Goal: Find specific page/section: Find specific page/section

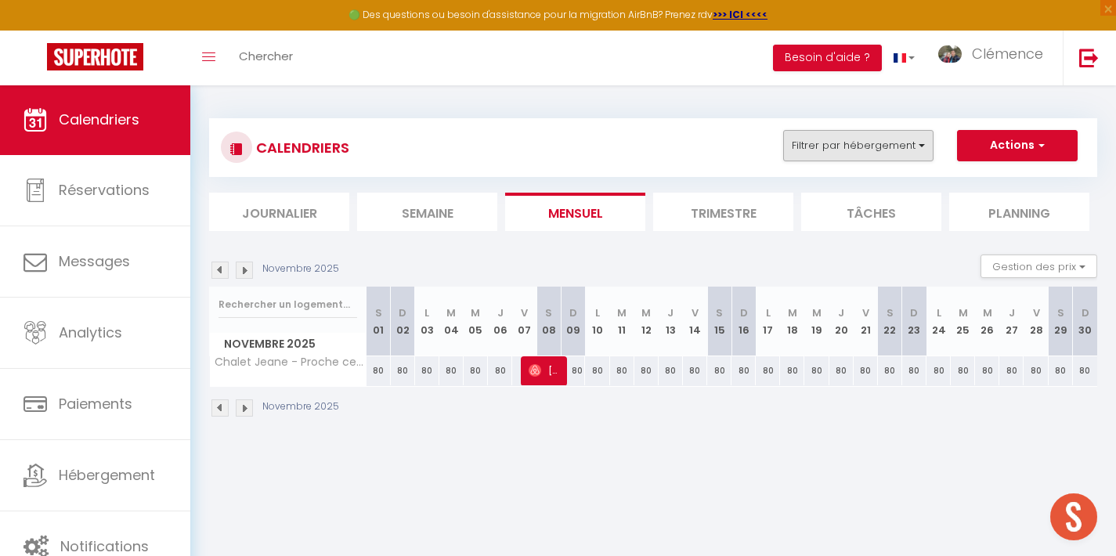
click at [898, 152] on button "Filtrer par hébergement" at bounding box center [858, 145] width 150 height 31
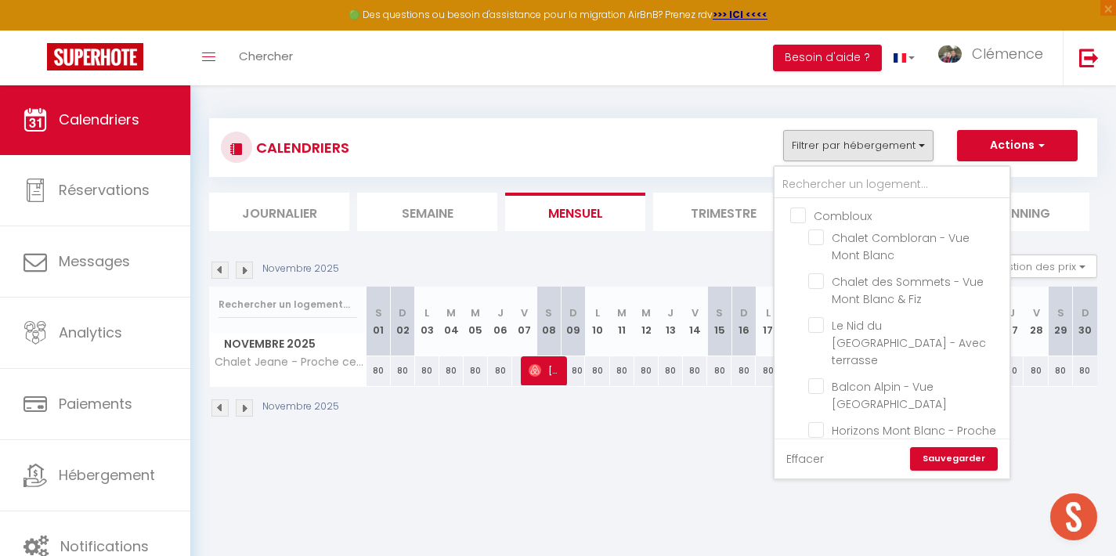
click at [813, 457] on link "Effacer" at bounding box center [805, 458] width 38 height 17
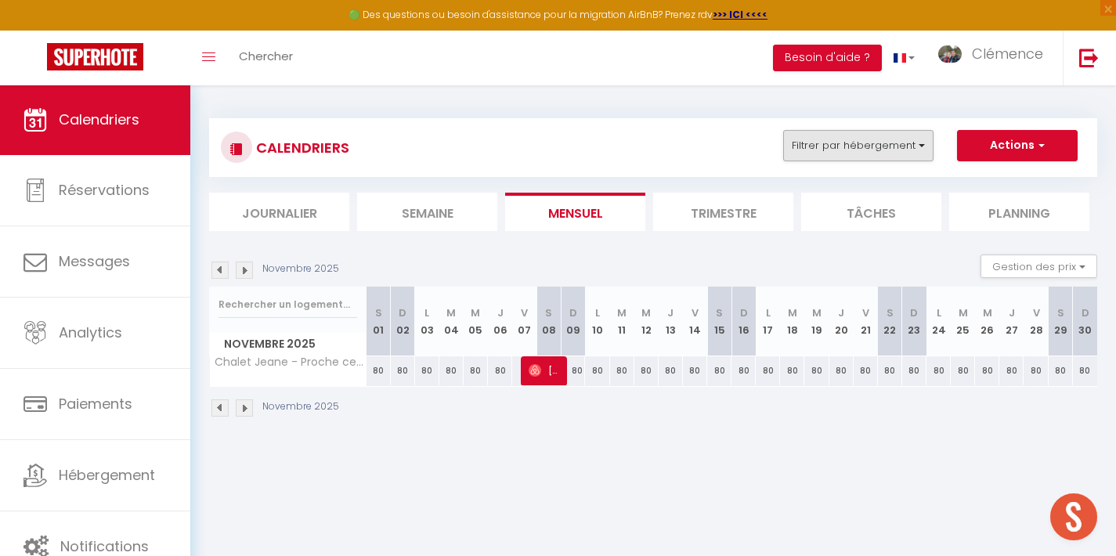
click at [862, 151] on button "Filtrer par hébergement" at bounding box center [858, 145] width 150 height 31
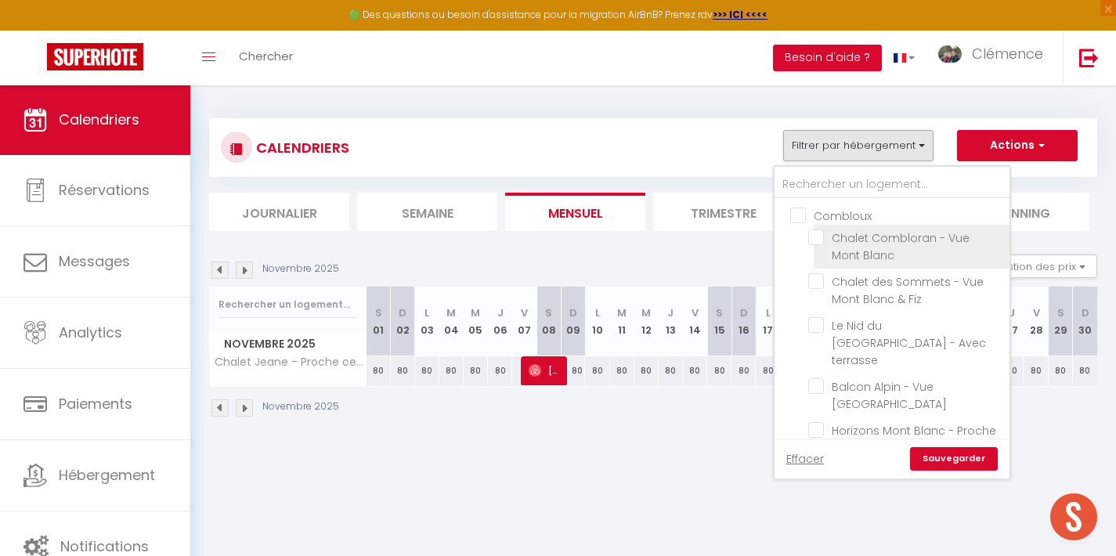
click at [861, 236] on input "Chalet Combloran - Vue Mont Blanc" at bounding box center [906, 237] width 196 height 16
checkbox input "true"
checkbox input "false"
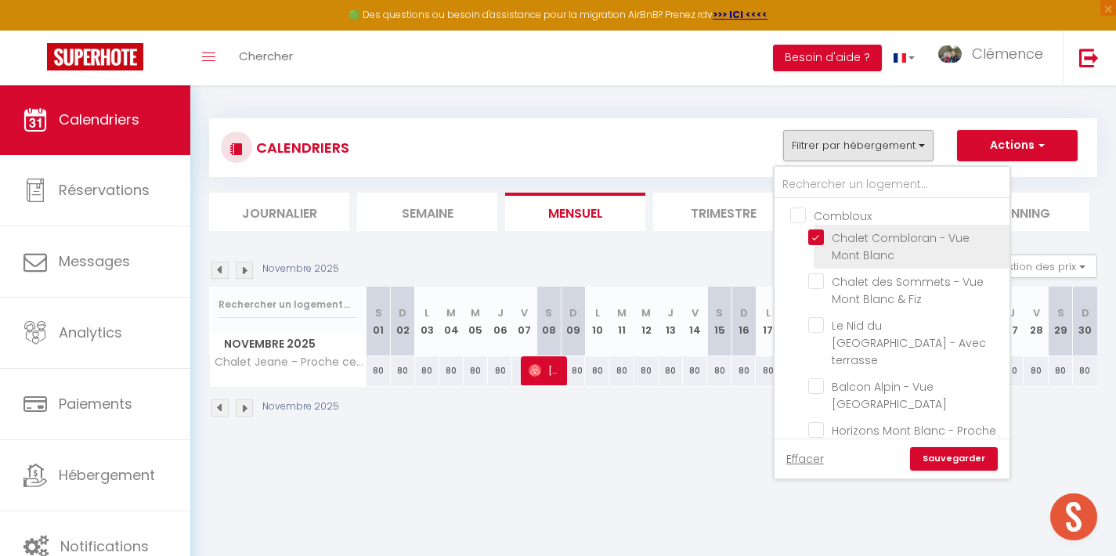
checkbox input "false"
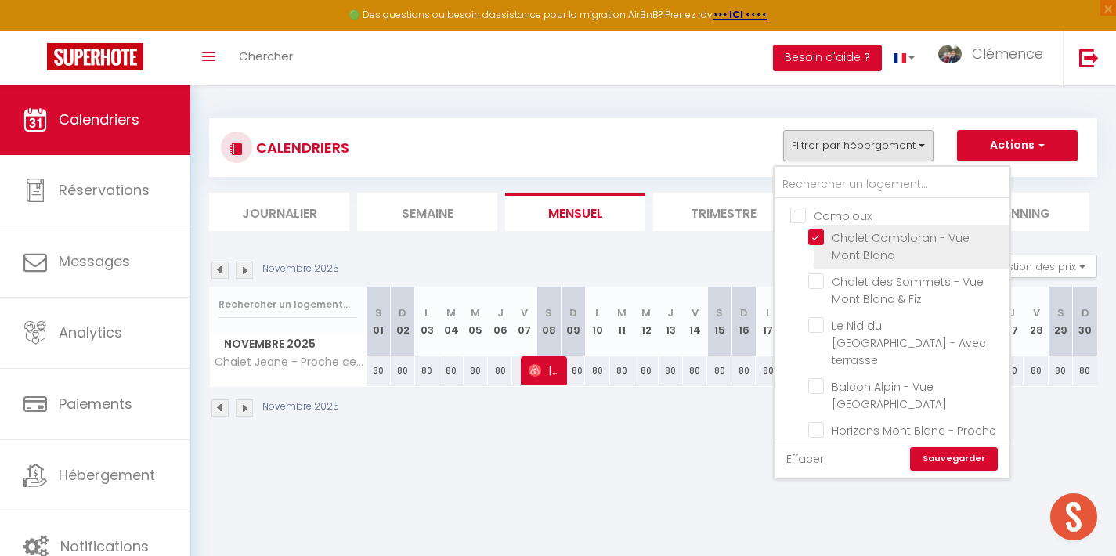
checkbox input "false"
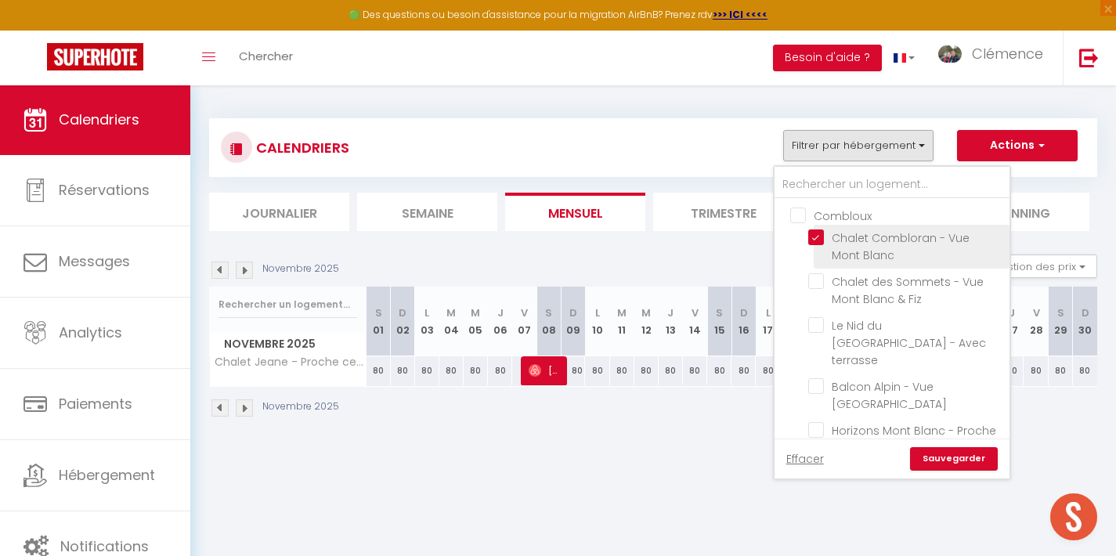
checkbox input "false"
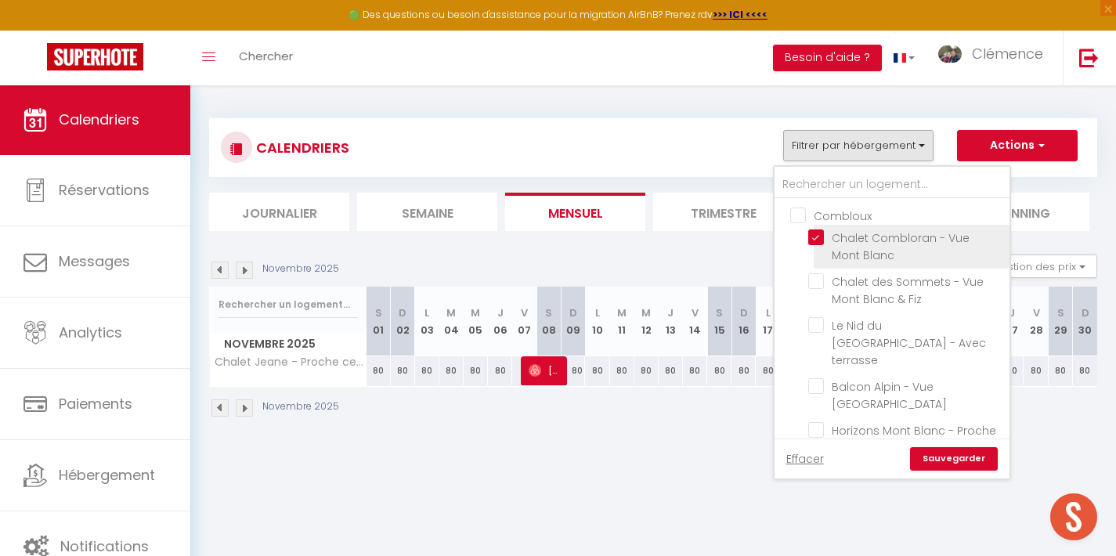
checkbox input "false"
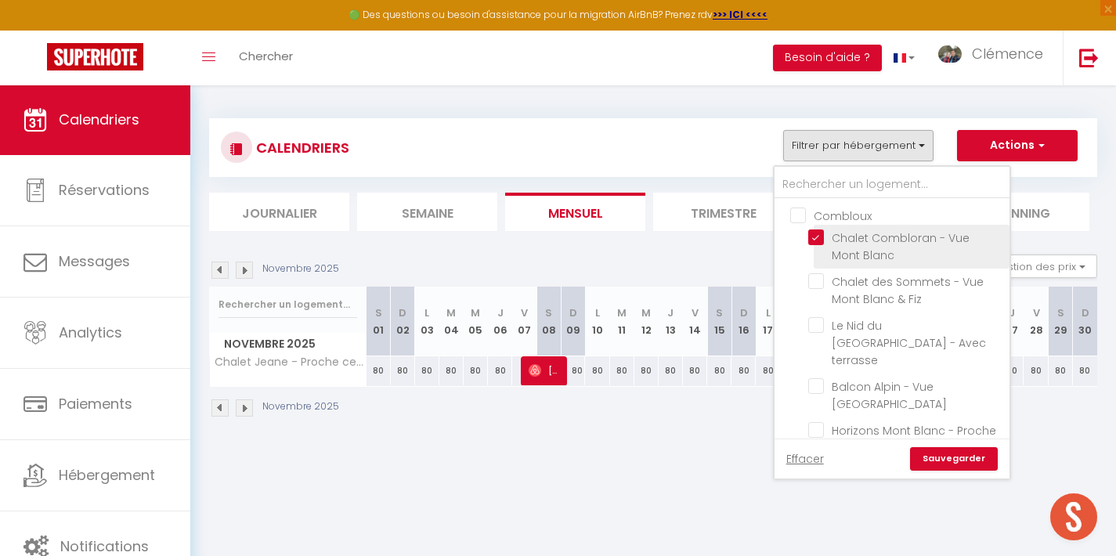
checkbox input "false"
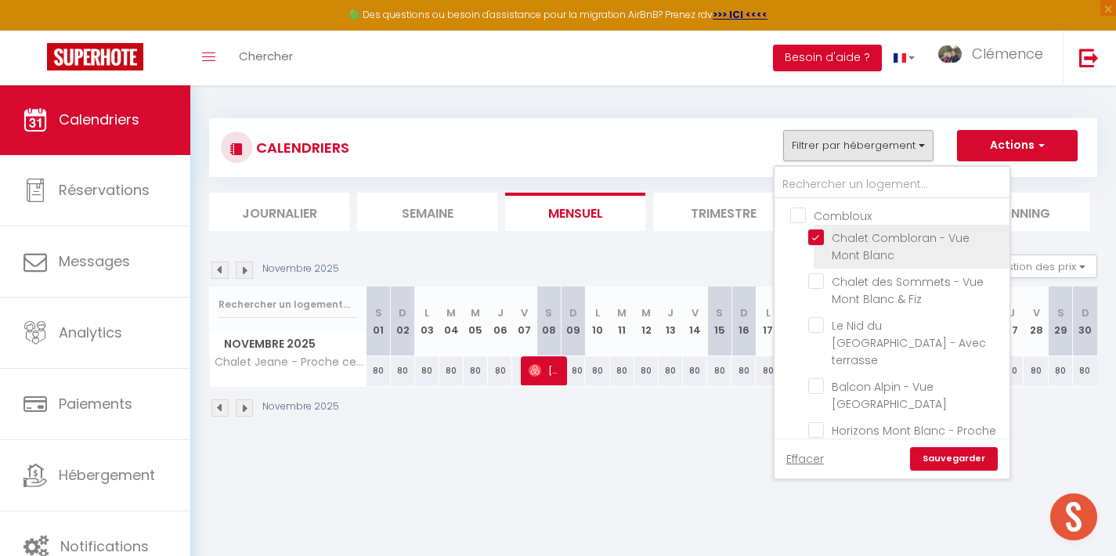
checkbox input "false"
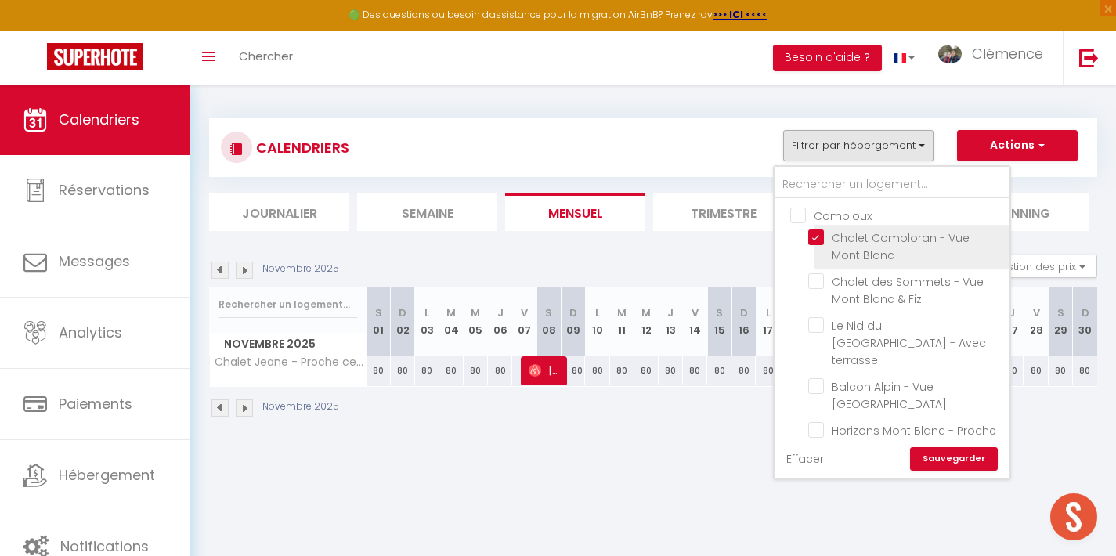
checkbox input "false"
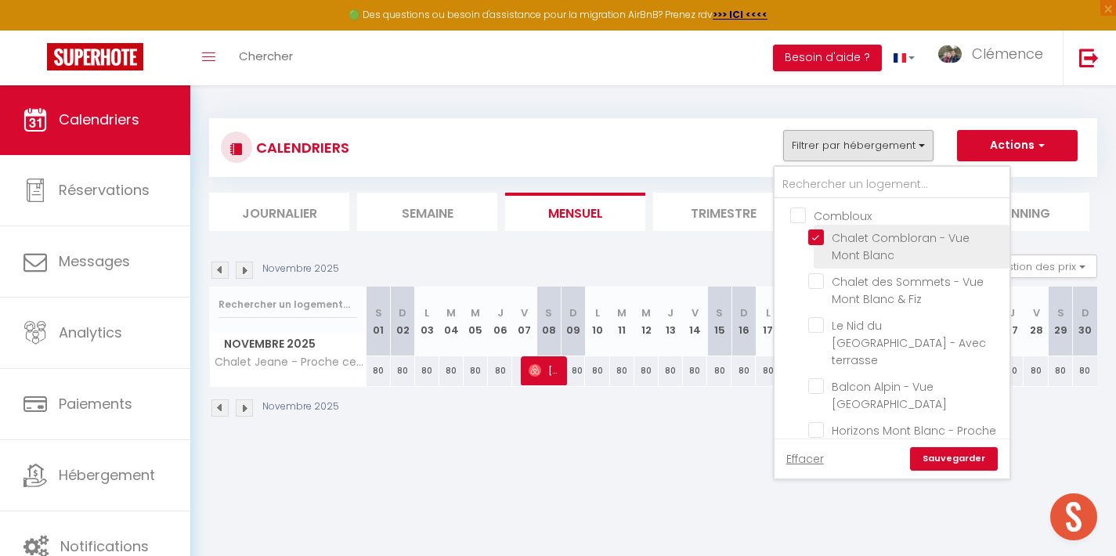
checkbox input "false"
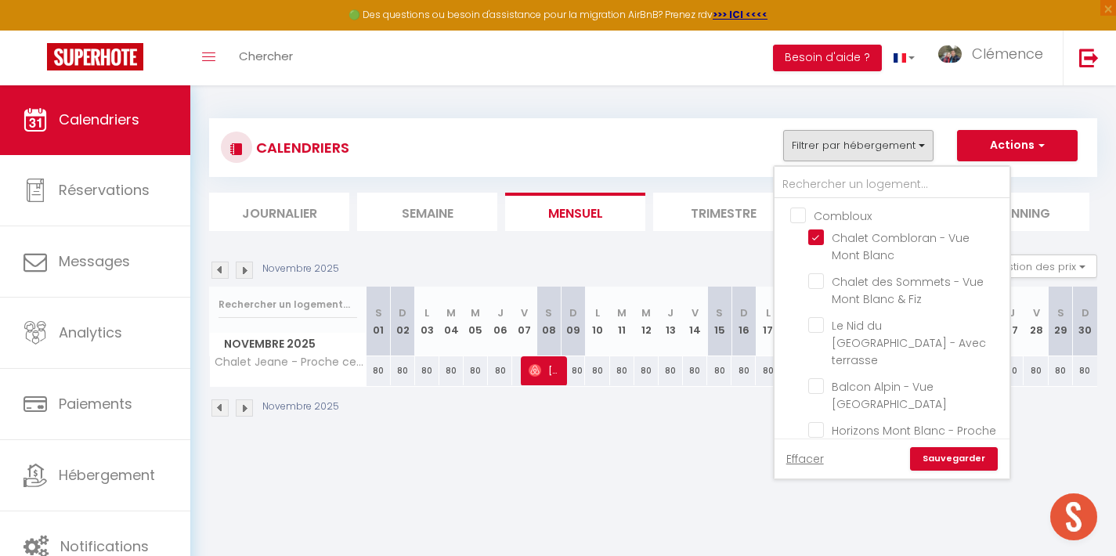
click at [940, 456] on link "Sauvegarder" at bounding box center [954, 458] width 88 height 23
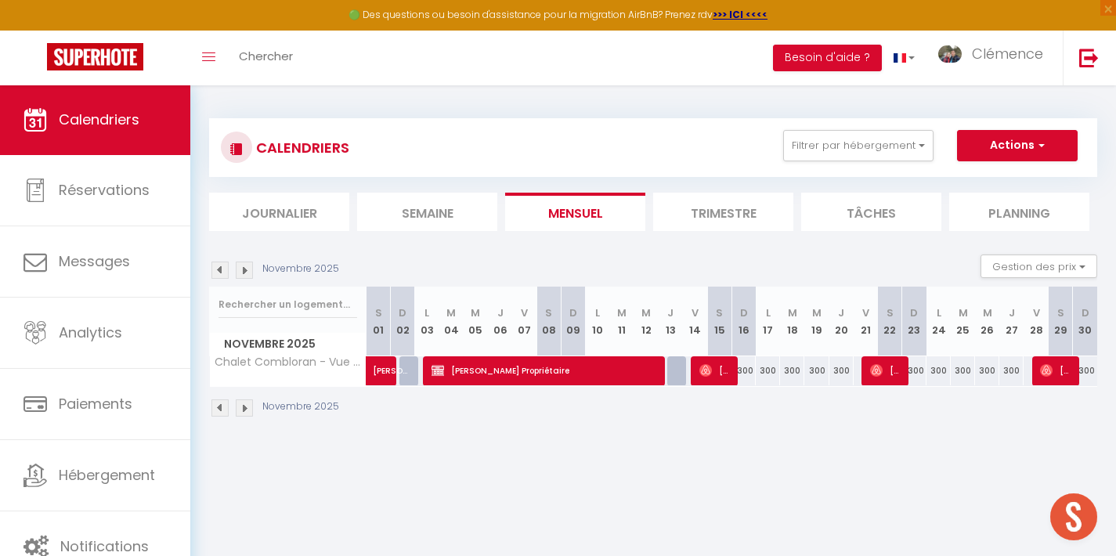
click at [219, 274] on img at bounding box center [219, 269] width 17 height 17
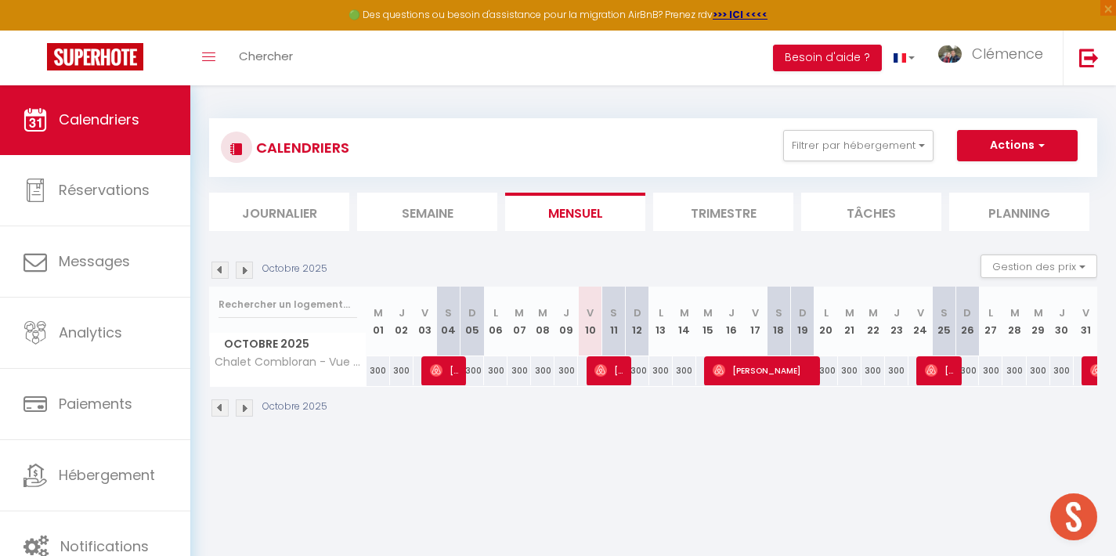
click at [219, 274] on img at bounding box center [219, 269] width 17 height 17
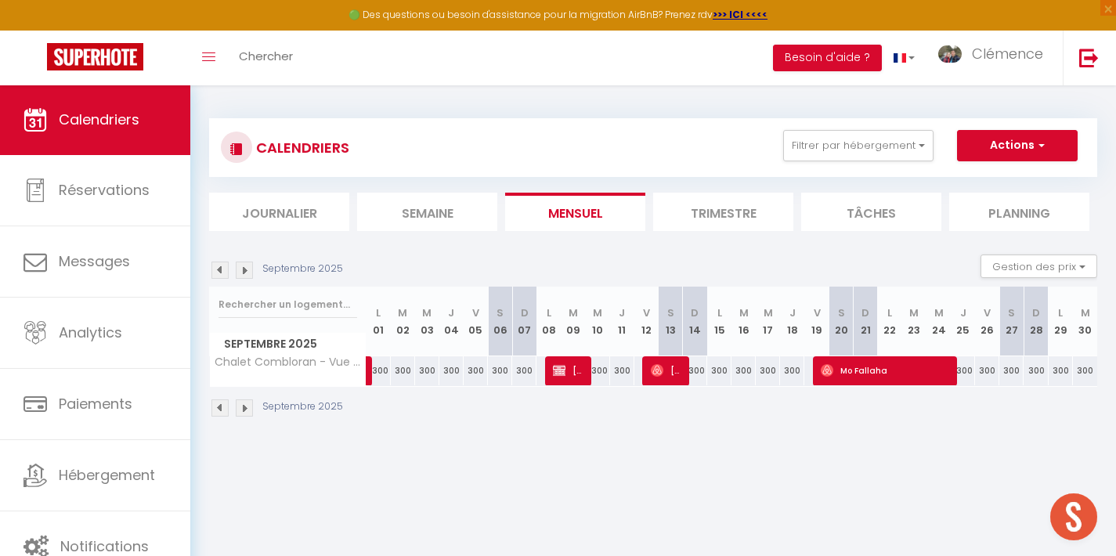
click at [219, 274] on img at bounding box center [219, 269] width 17 height 17
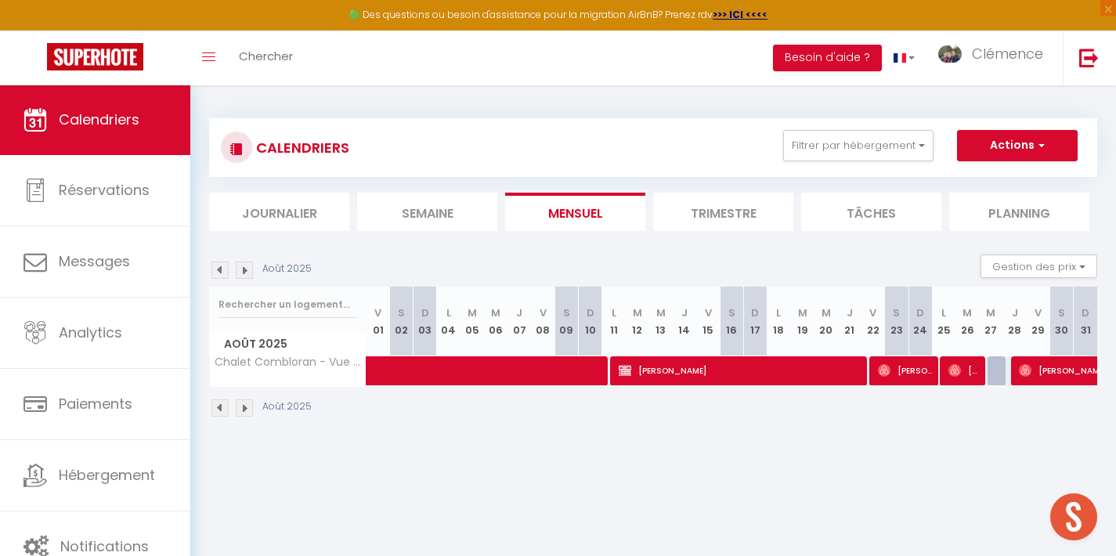
click at [249, 268] on img at bounding box center [244, 269] width 17 height 17
